Goal: Entertainment & Leisure: Consume media (video, audio)

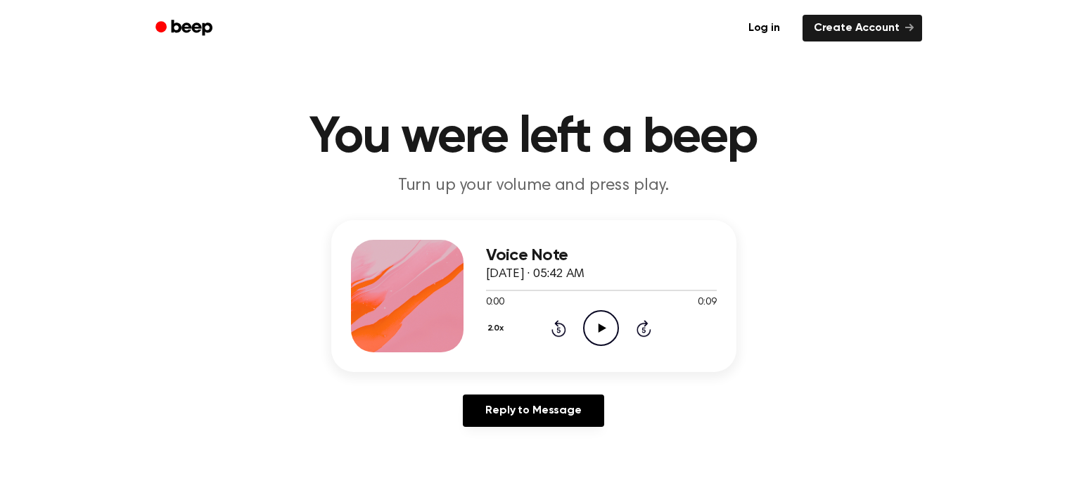
click at [600, 315] on icon "Play Audio" at bounding box center [601, 328] width 36 height 36
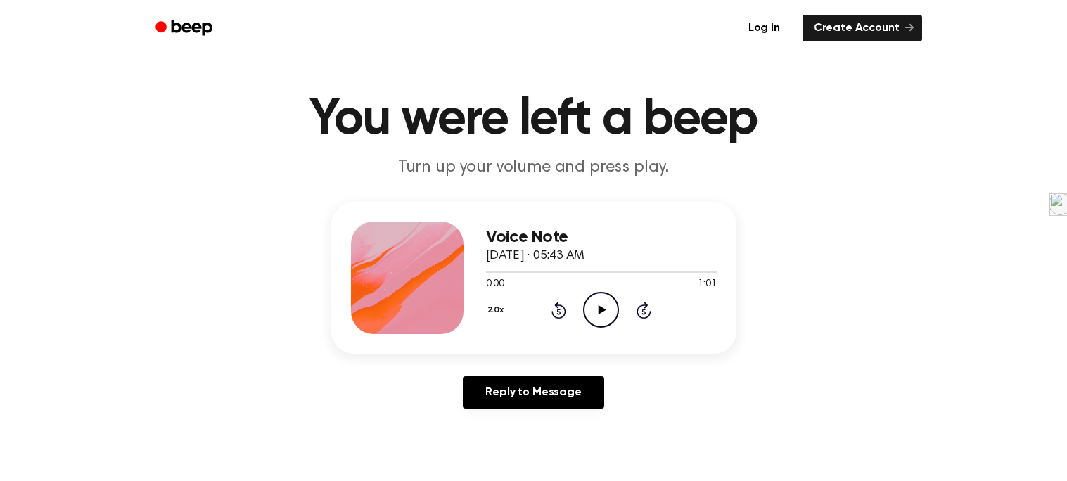
click at [502, 323] on div "2.0x Rewind 5 seconds Play Audio Skip 5 seconds" at bounding box center [601, 310] width 231 height 36
click at [518, 393] on div "1.0x" at bounding box center [513, 392] width 54 height 26
click at [599, 297] on icon "Play Audio" at bounding box center [601, 310] width 36 height 36
